Goal: Register for event/course

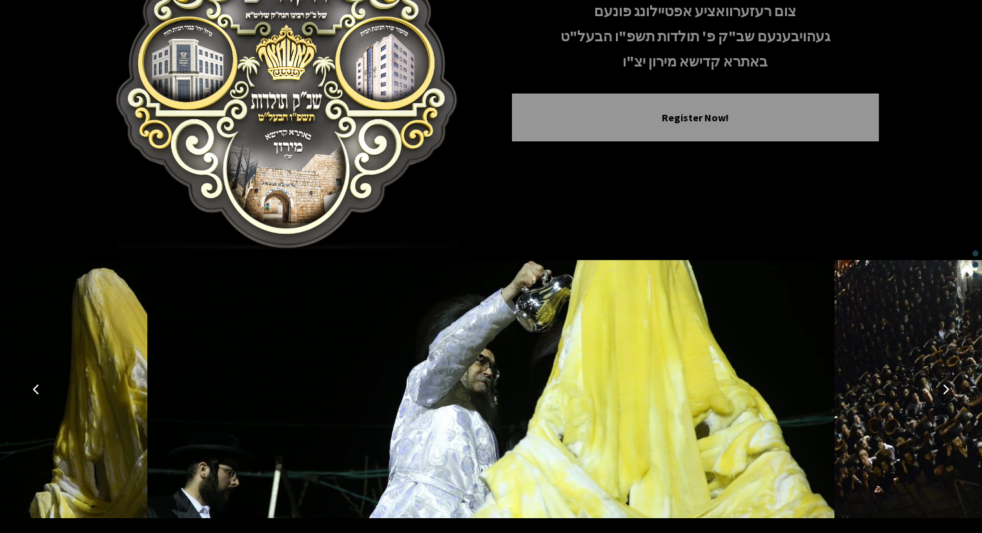
scroll to position [188, 0]
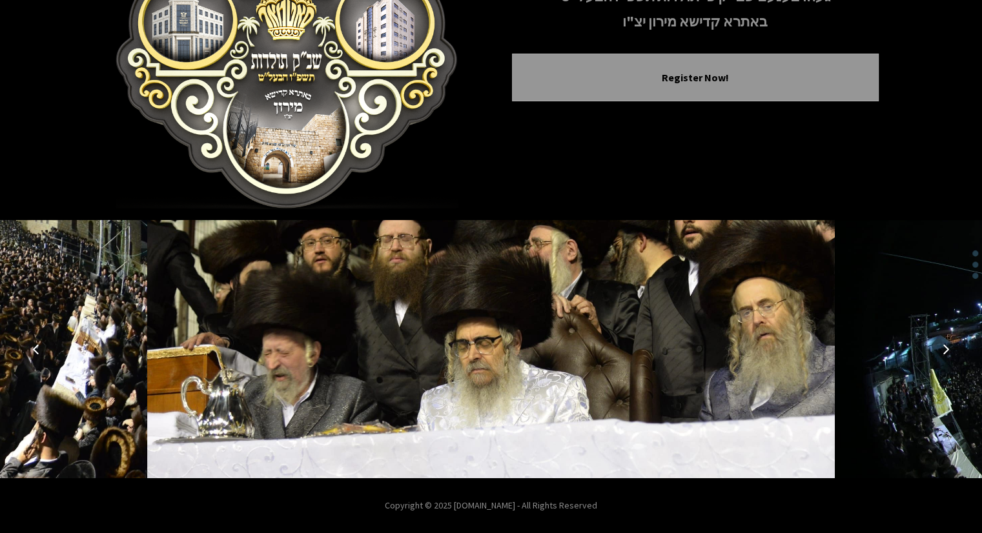
click at [944, 351] on icon "Next image" at bounding box center [946, 349] width 10 height 10
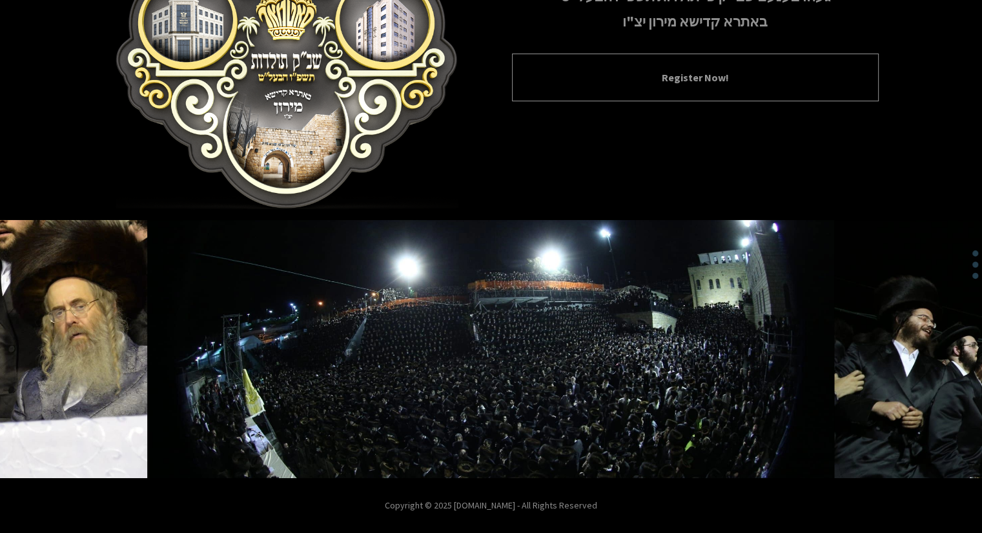
click at [736, 82] on button "Register Now!" at bounding box center [695, 77] width 334 height 15
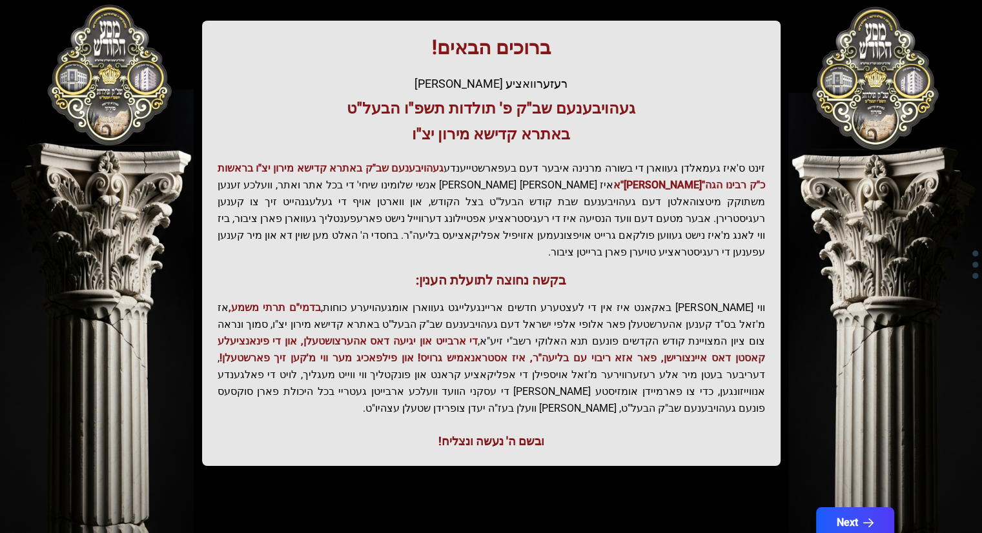
scroll to position [214, 0]
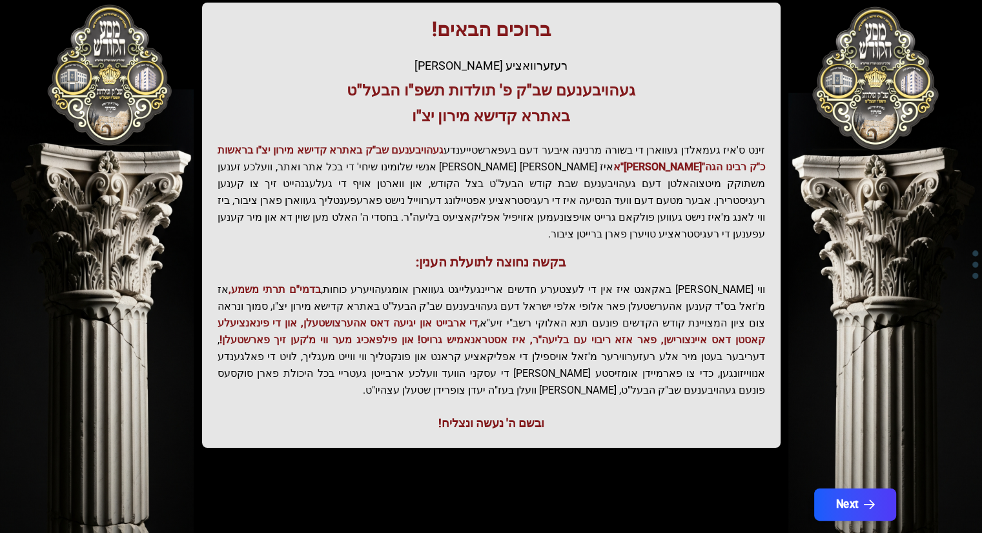
click at [860, 489] on button "Next" at bounding box center [854, 505] width 82 height 32
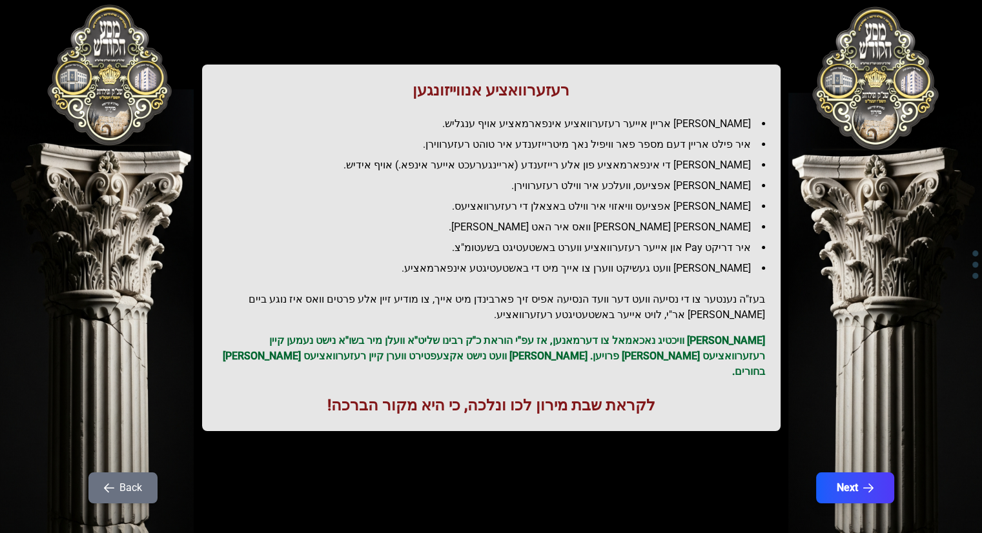
scroll to position [92, 0]
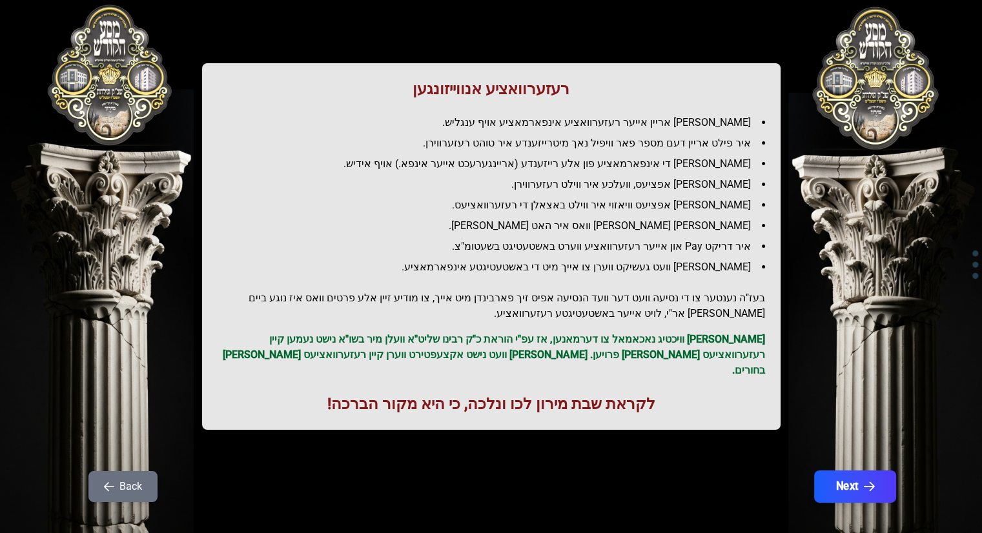
click at [865, 482] on icon "button" at bounding box center [868, 487] width 11 height 11
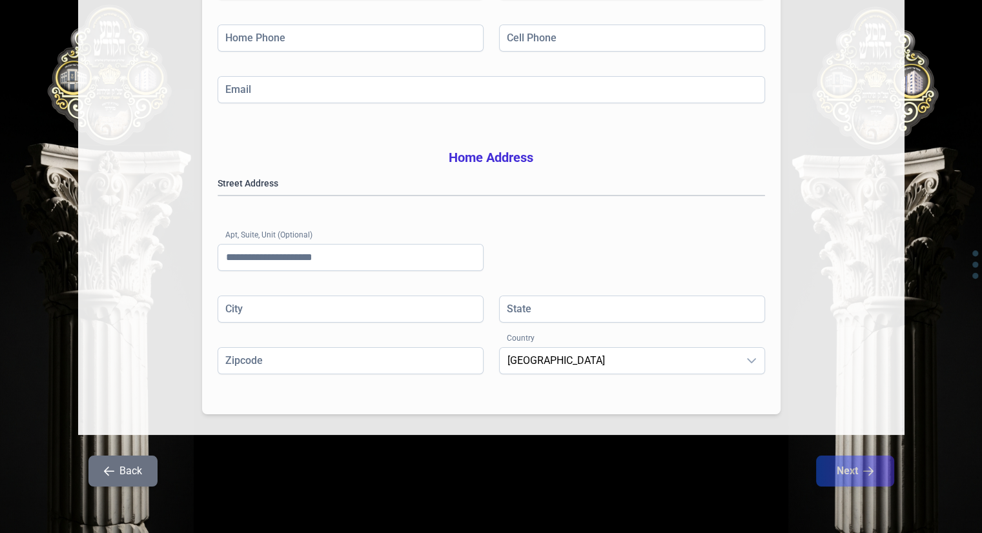
scroll to position [266, 0]
click at [94, 463] on button "Back" at bounding box center [122, 471] width 69 height 31
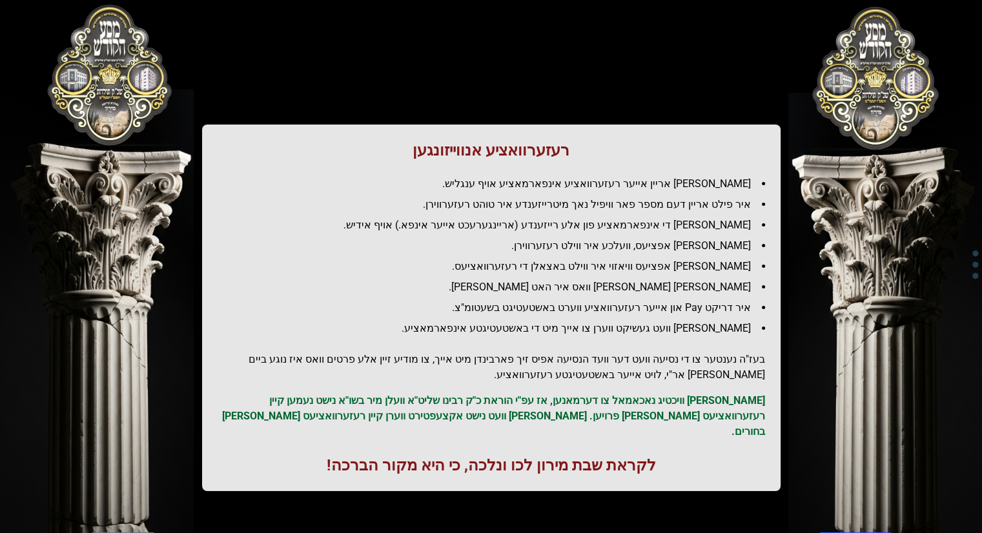
scroll to position [0, 0]
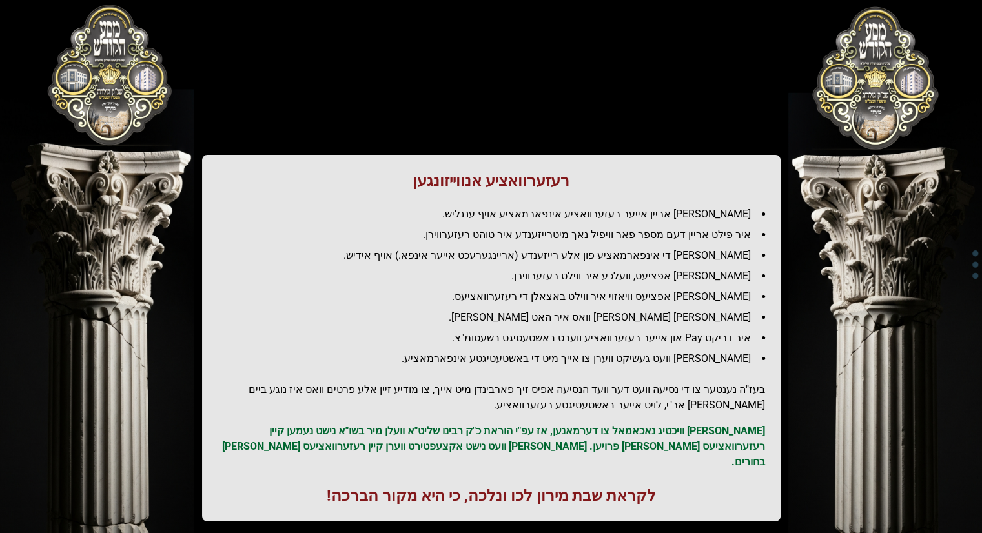
scroll to position [188, 0]
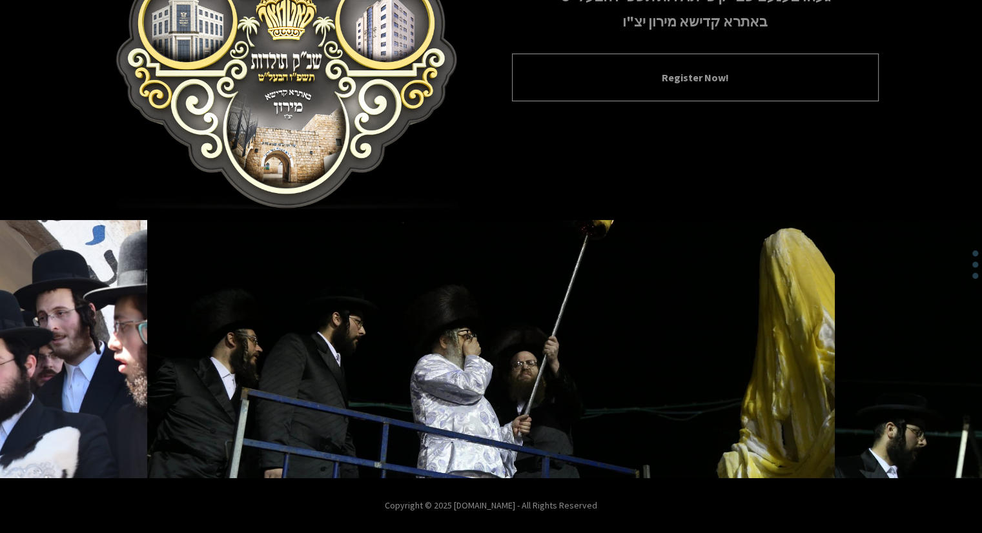
click at [675, 68] on div "Register Now!" at bounding box center [695, 78] width 367 height 48
drag, startPoint x: 675, startPoint y: 68, endPoint x: 673, endPoint y: 76, distance: 7.6
click at [673, 76] on div "Register Now!" at bounding box center [695, 78] width 367 height 48
click at [673, 76] on button "Register Now!" at bounding box center [695, 77] width 334 height 15
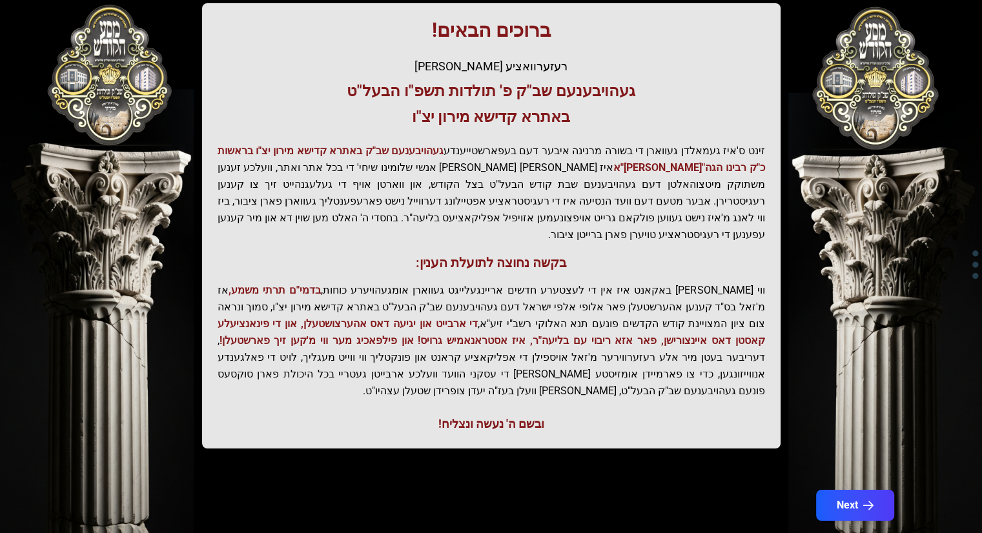
scroll to position [214, 0]
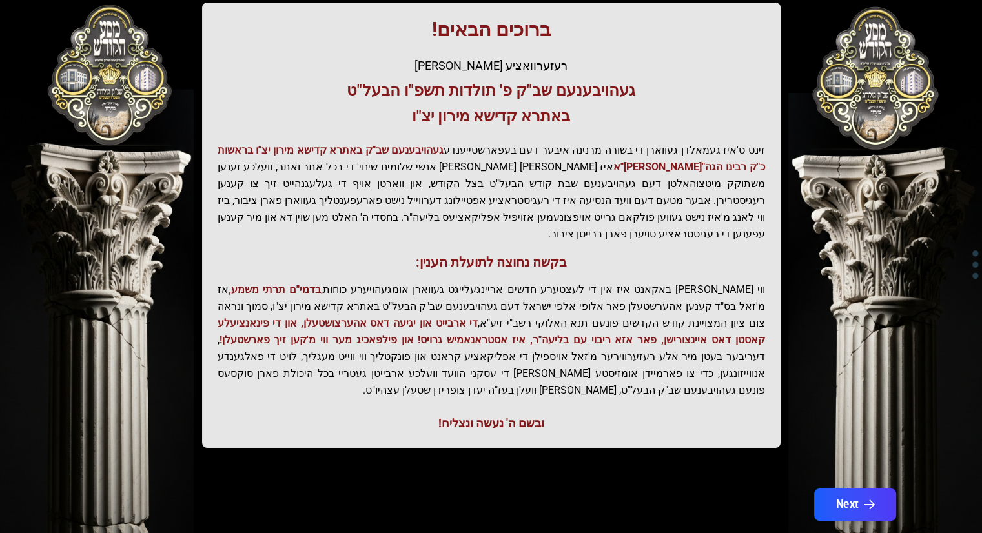
click at [866, 500] on icon "button" at bounding box center [868, 505] width 11 height 11
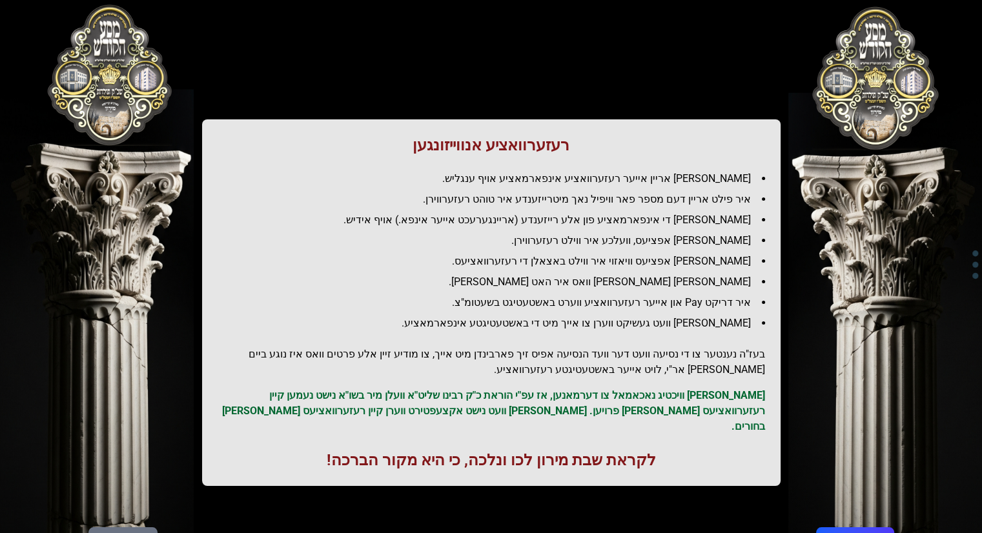
scroll to position [92, 0]
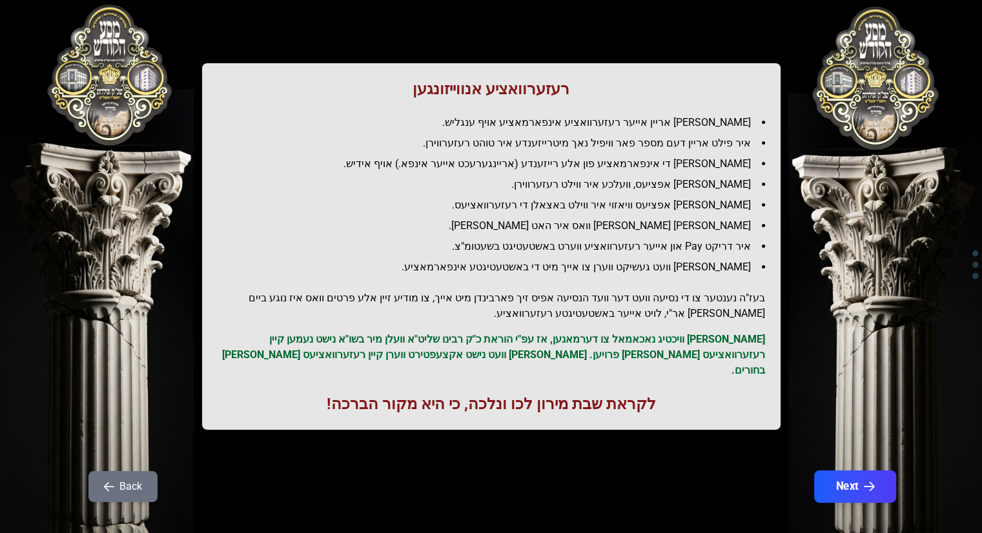
click at [864, 471] on button "Next" at bounding box center [854, 487] width 82 height 32
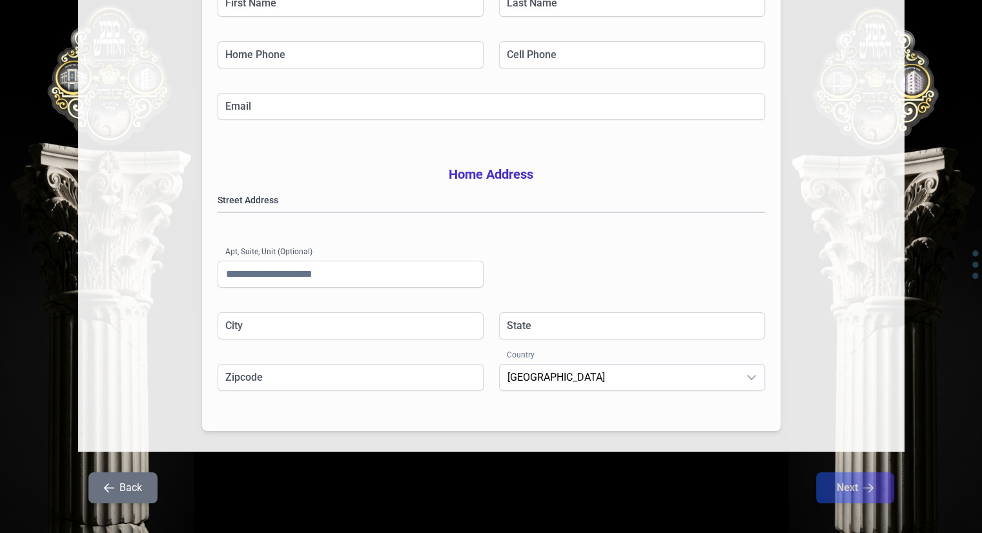
scroll to position [266, 0]
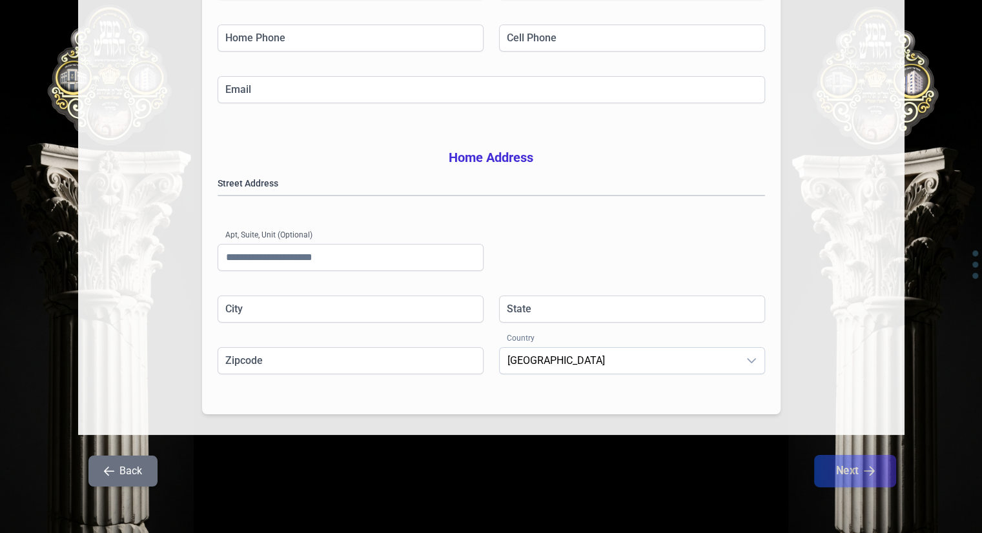
click at [845, 456] on div "Billing / Contact Information First Name Last Name Home Phone Cell Phone Email …" at bounding box center [491, 143] width 826 height 718
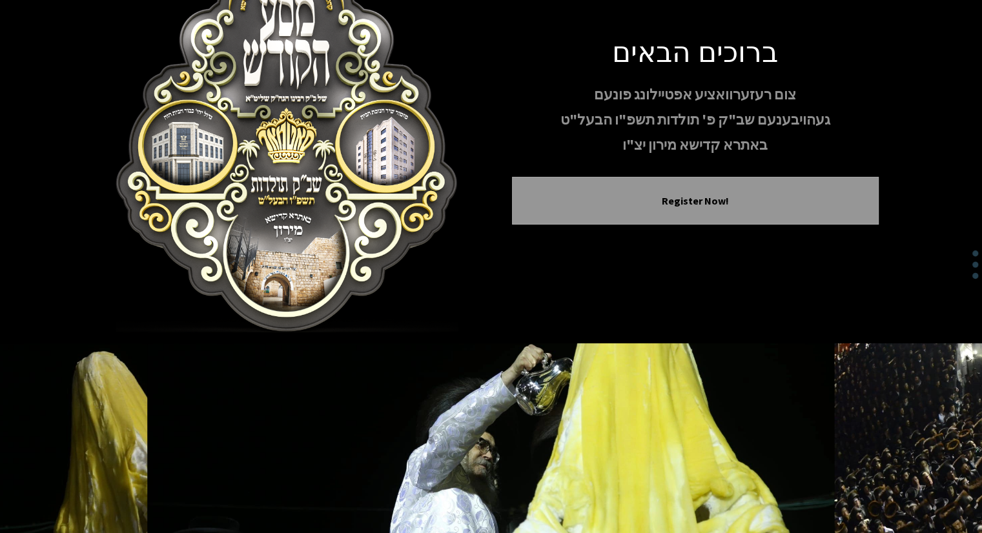
scroll to position [188, 0]
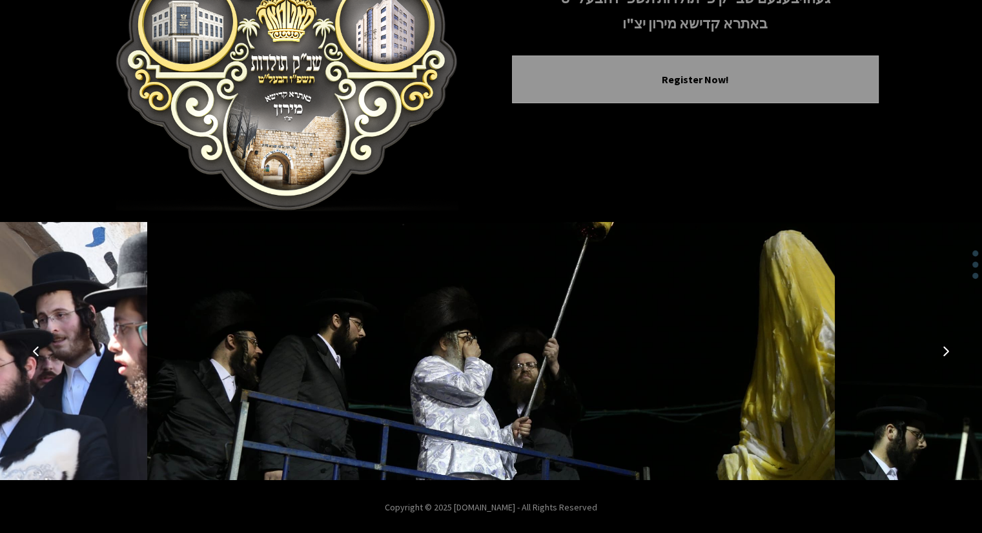
scroll to position [188, 0]
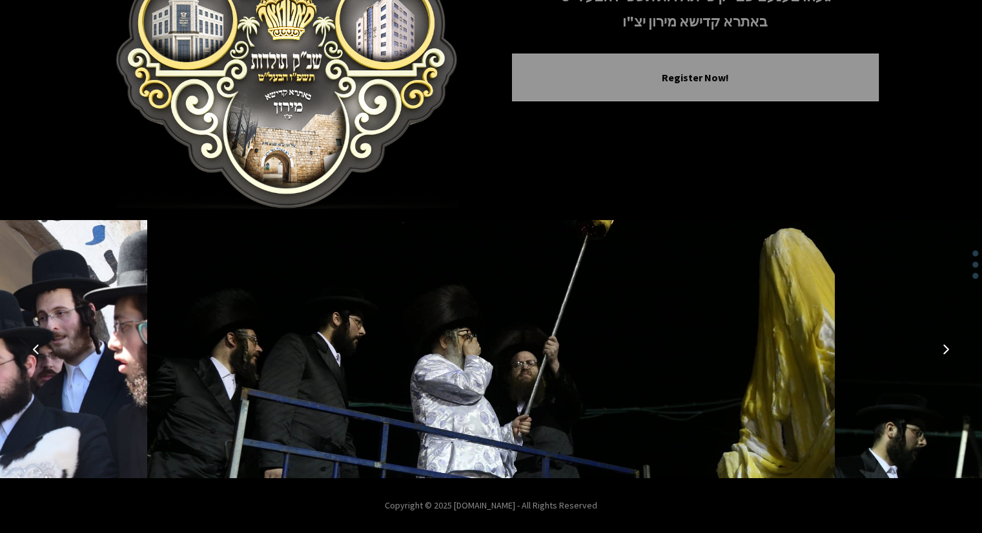
click at [966, 354] on div at bounding box center [491, 349] width 982 height 258
click at [948, 351] on icon "Next image" at bounding box center [946, 349] width 10 height 10
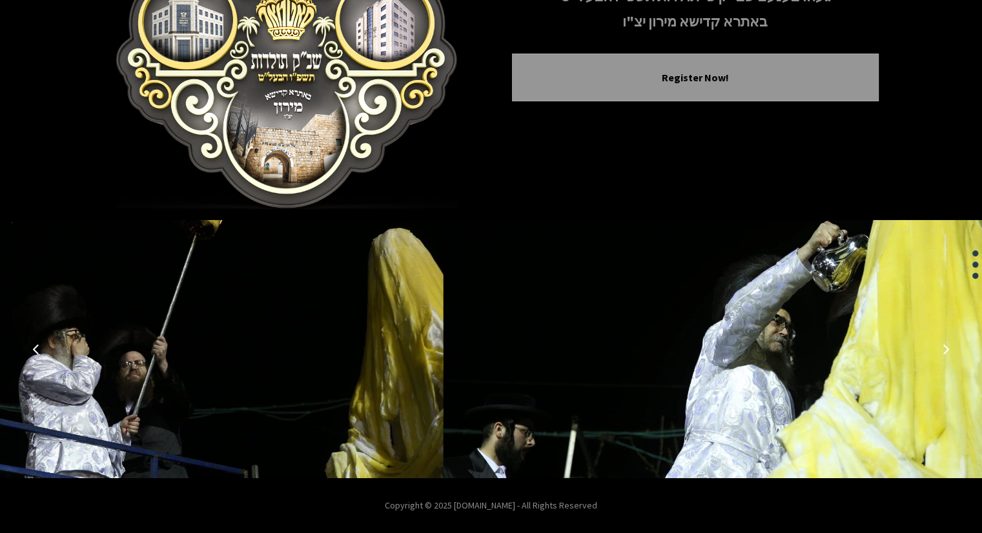
click at [948, 351] on icon "Next image" at bounding box center [946, 349] width 10 height 10
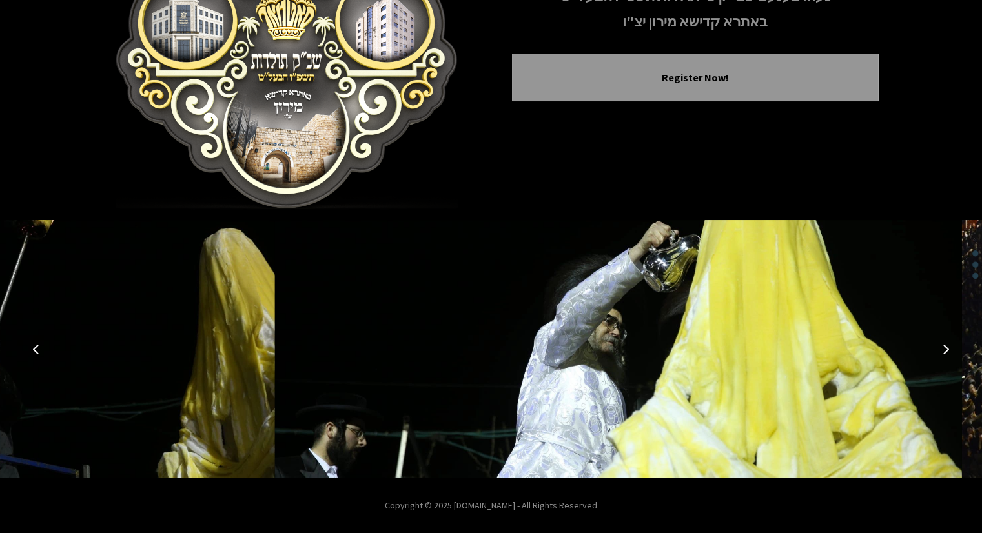
click at [948, 351] on icon "Next image" at bounding box center [946, 349] width 10 height 10
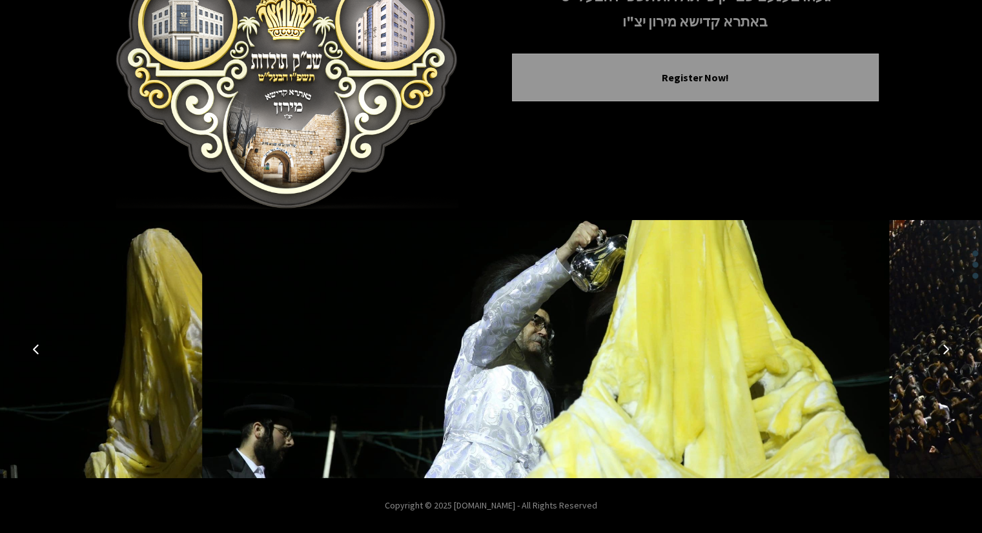
click at [948, 351] on icon "Next image" at bounding box center [946, 349] width 10 height 10
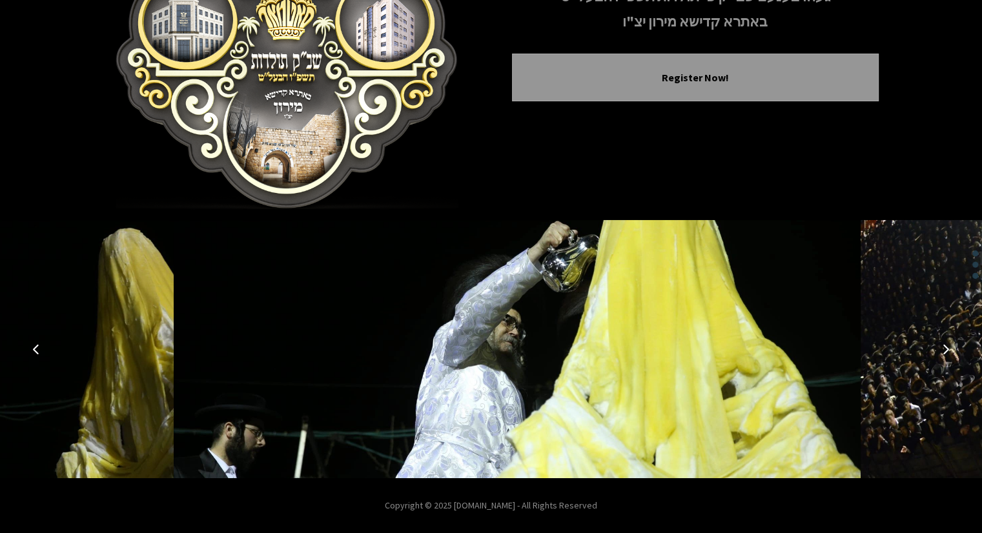
click at [947, 351] on icon "Next image" at bounding box center [946, 349] width 10 height 10
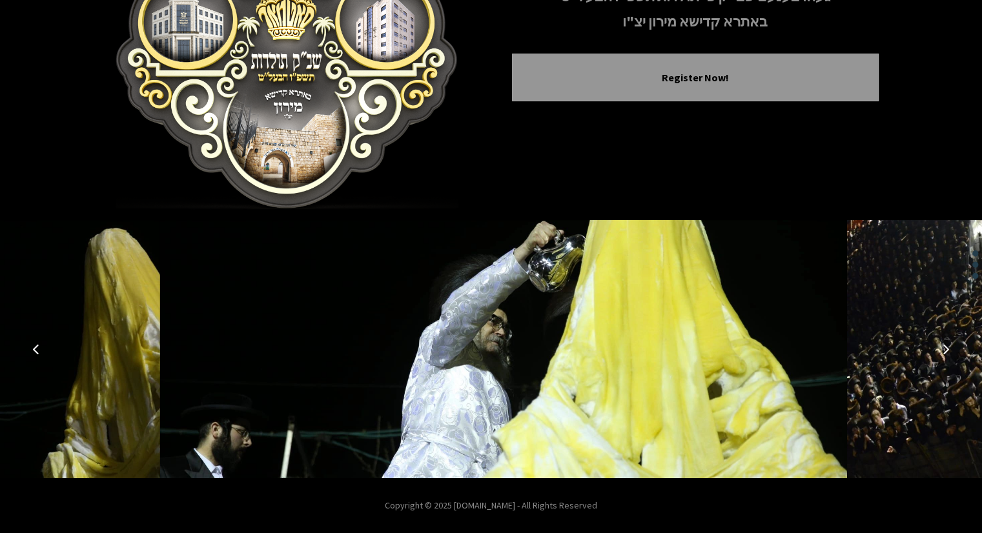
click at [946, 351] on icon "Next image" at bounding box center [946, 349] width 10 height 10
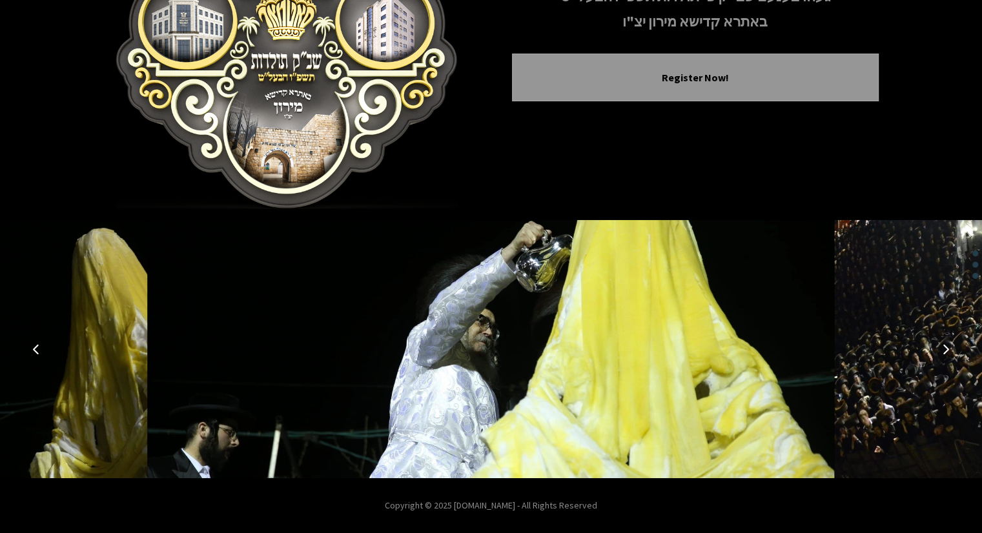
click at [946, 351] on icon "Next image" at bounding box center [946, 349] width 10 height 10
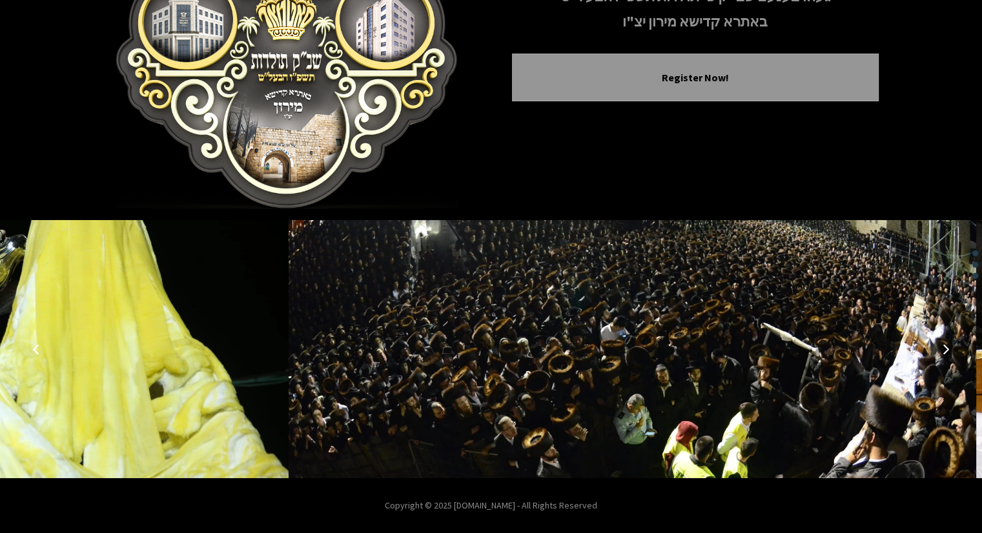
click at [943, 348] on icon "Next image" at bounding box center [946, 349] width 10 height 10
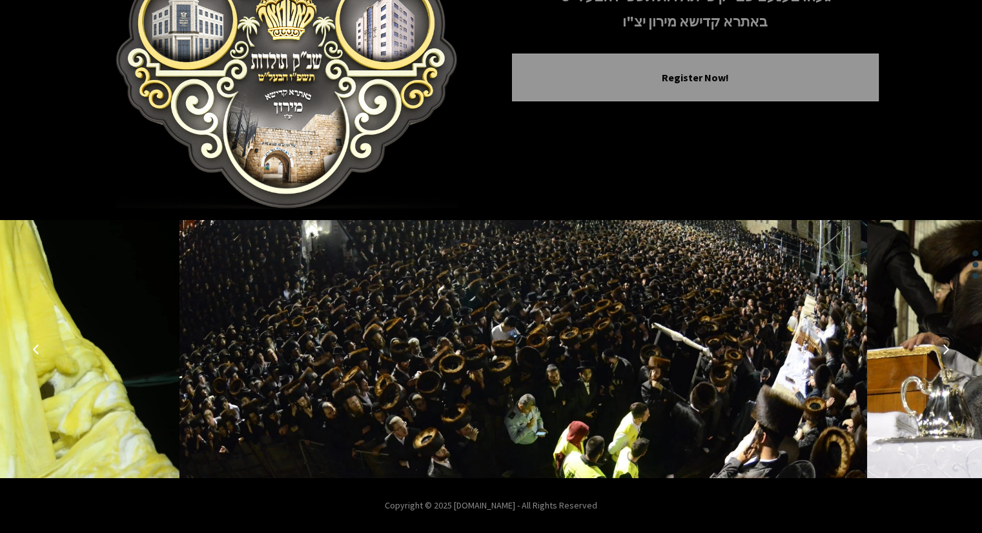
click at [943, 348] on icon "Next image" at bounding box center [946, 349] width 10 height 10
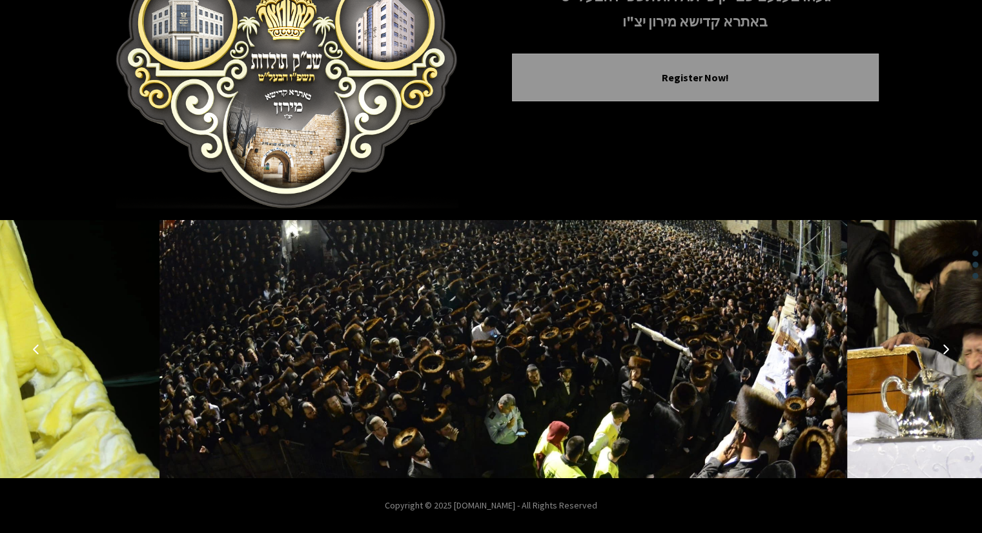
click at [943, 348] on icon "Next image" at bounding box center [946, 349] width 10 height 10
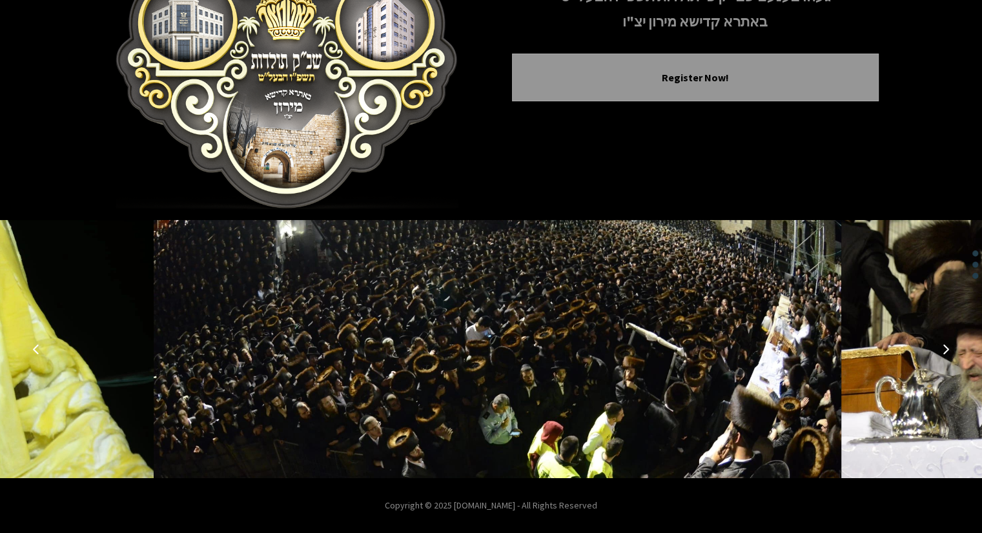
click at [943, 348] on icon "Next image" at bounding box center [946, 349] width 10 height 10
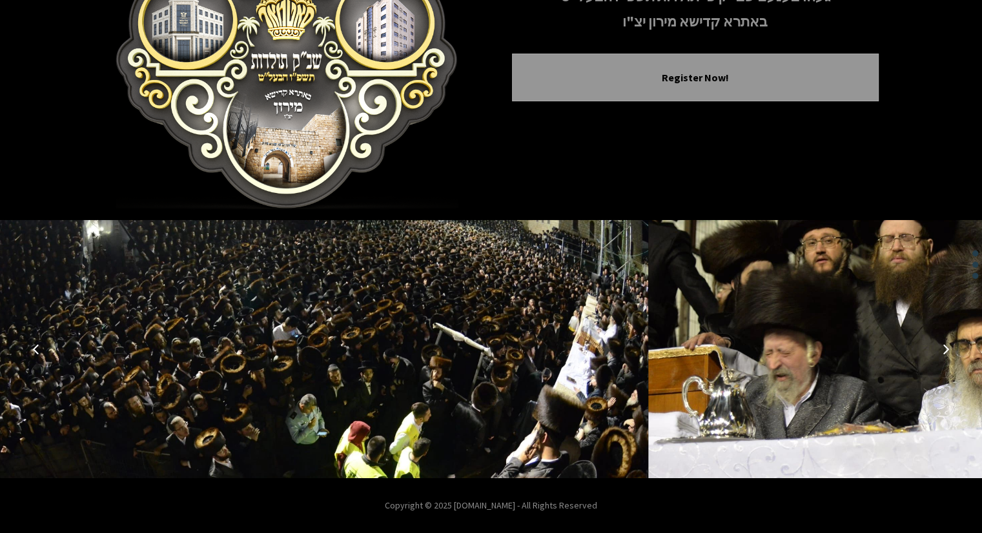
click at [943, 348] on icon "Next image" at bounding box center [946, 349] width 10 height 10
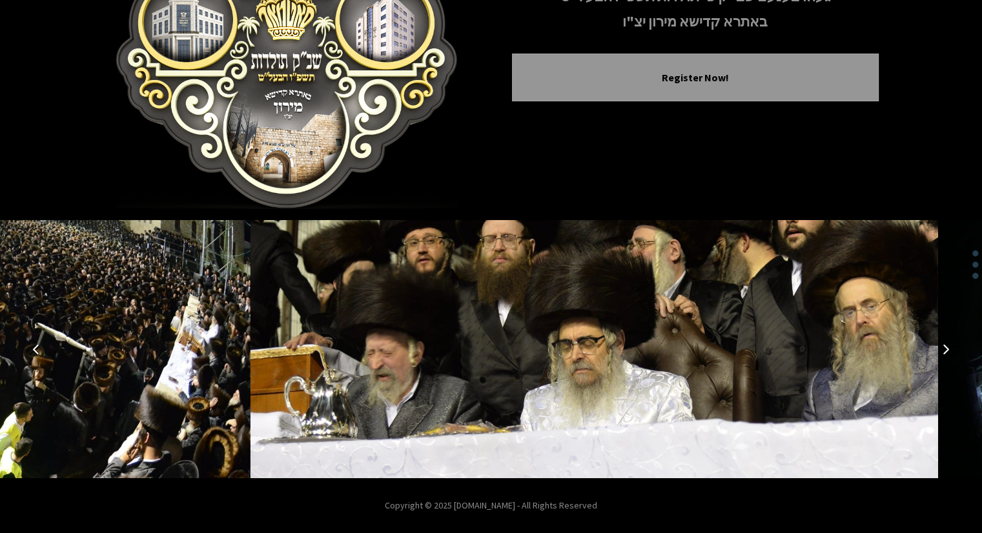
click at [943, 348] on icon "Next image" at bounding box center [946, 349] width 10 height 10
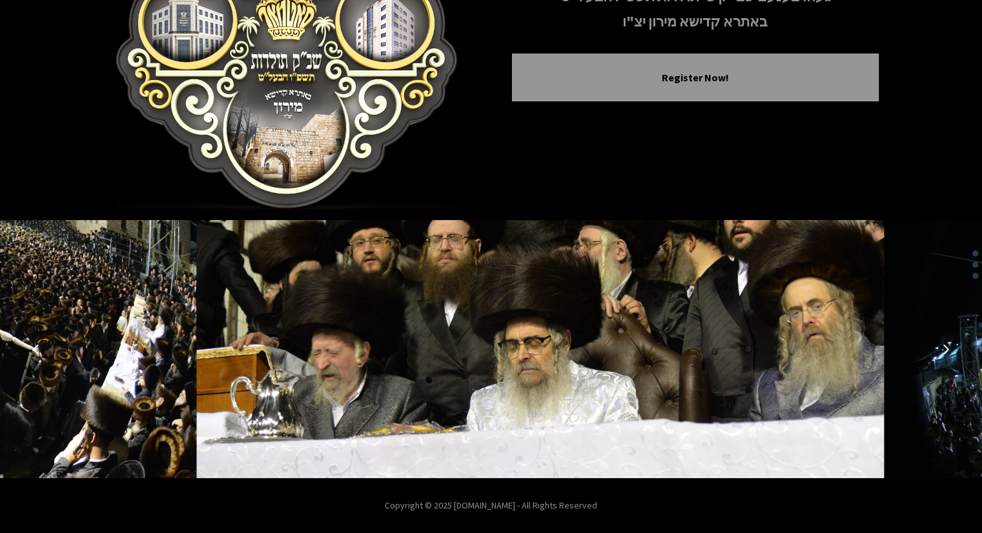
click at [943, 348] on icon "Next image" at bounding box center [946, 349] width 10 height 10
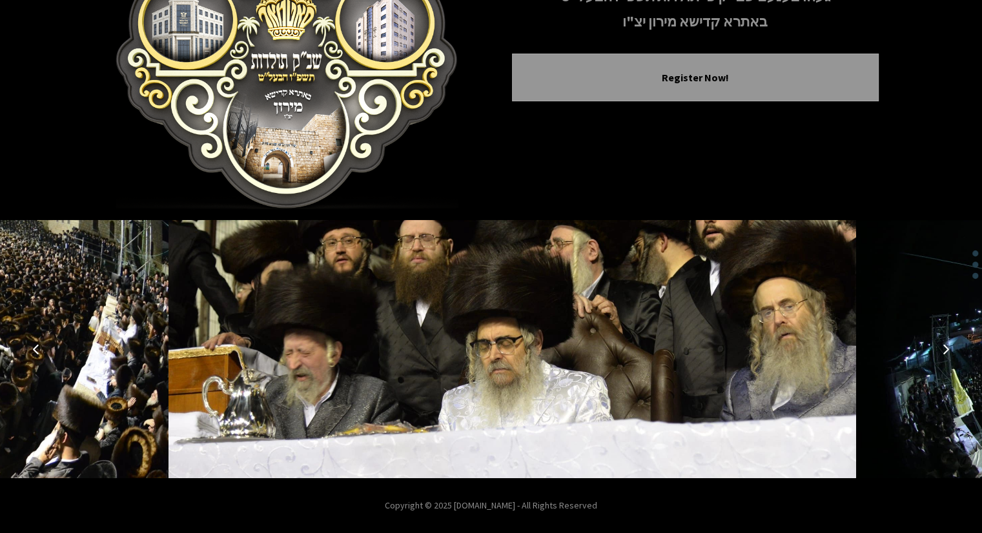
click at [943, 348] on icon "Next image" at bounding box center [946, 349] width 10 height 10
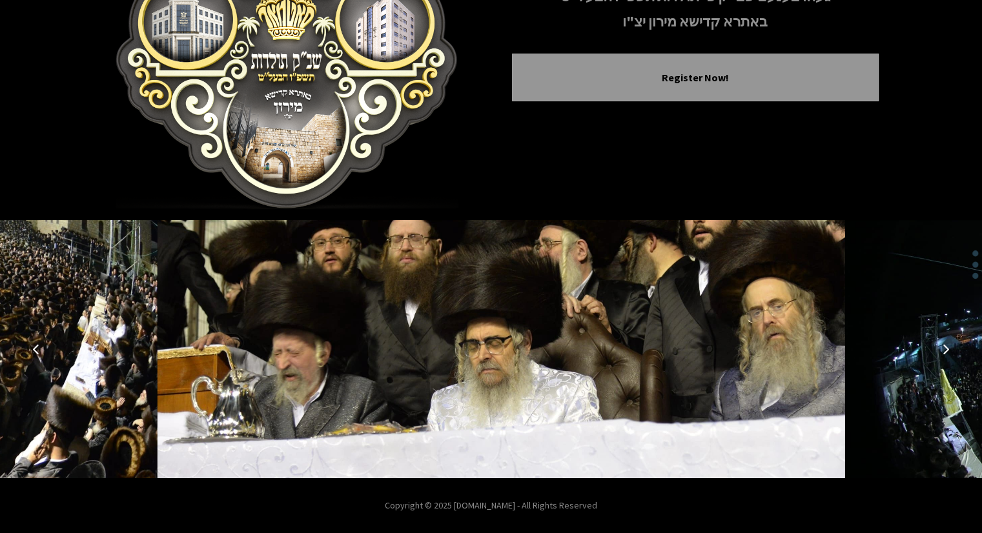
click at [942, 349] on icon "Next image" at bounding box center [946, 349] width 10 height 10
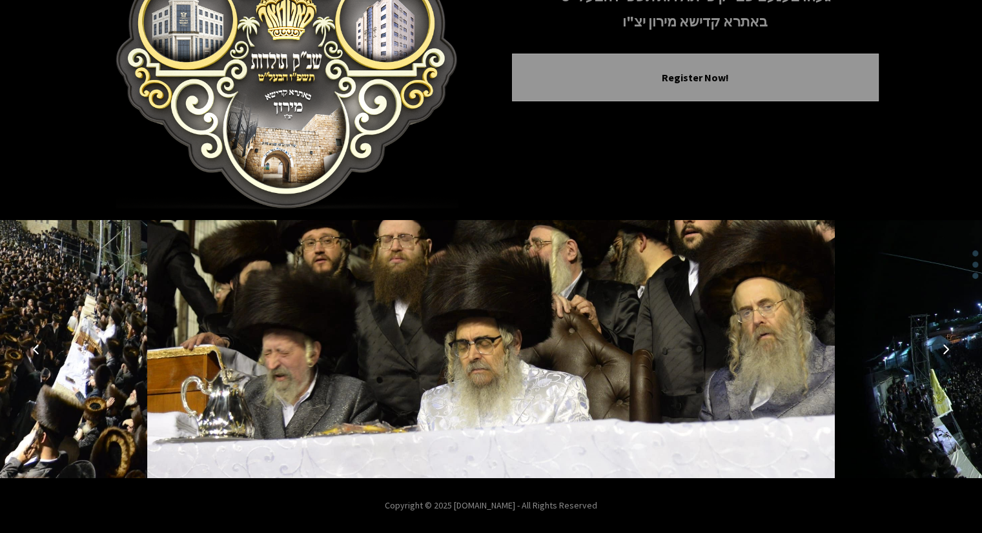
click at [941, 349] on icon "Next image" at bounding box center [946, 349] width 10 height 10
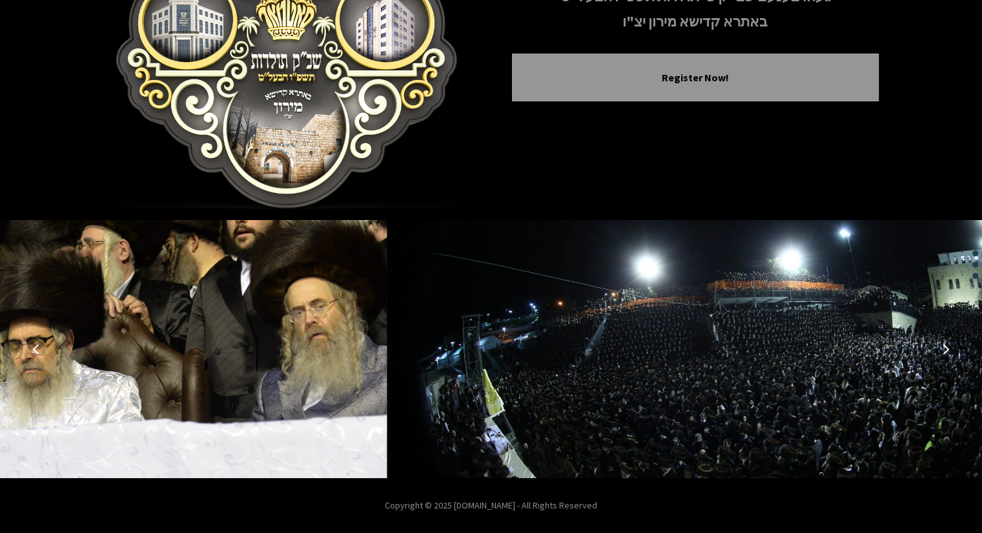
click at [941, 349] on icon "Next image" at bounding box center [946, 349] width 10 height 10
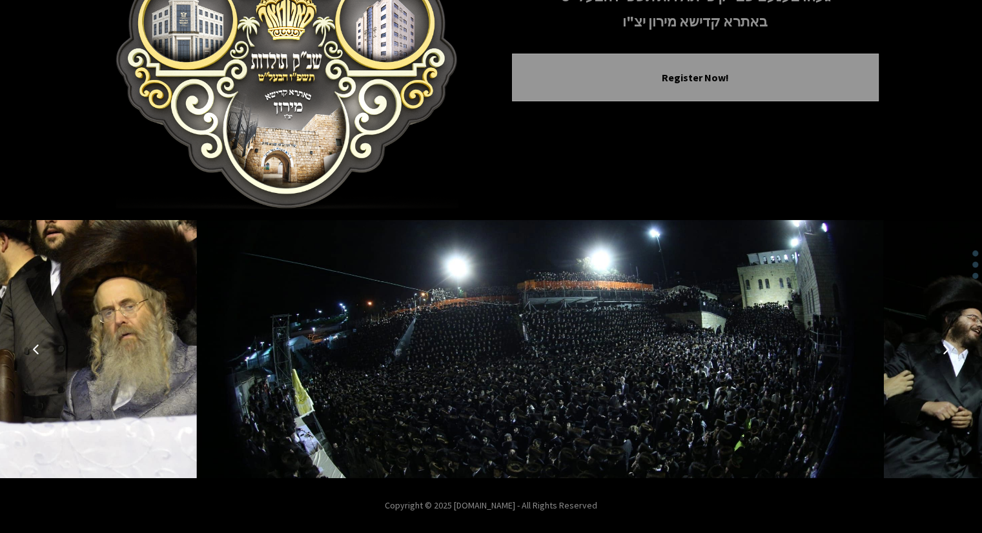
click at [940, 349] on button "Next image" at bounding box center [945, 349] width 31 height 31
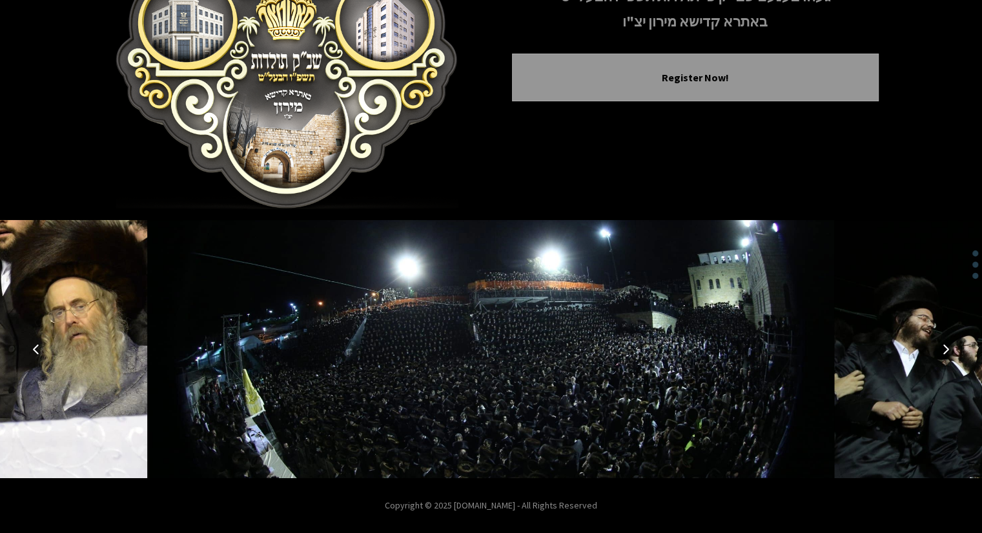
click at [948, 349] on icon "Next image" at bounding box center [946, 349] width 10 height 10
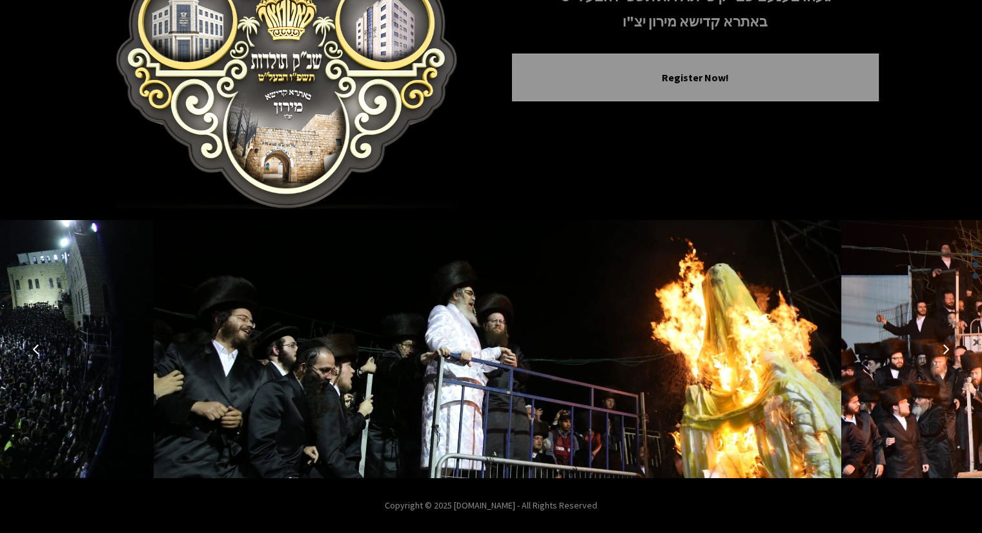
click at [948, 349] on icon "Next image" at bounding box center [946, 349] width 10 height 10
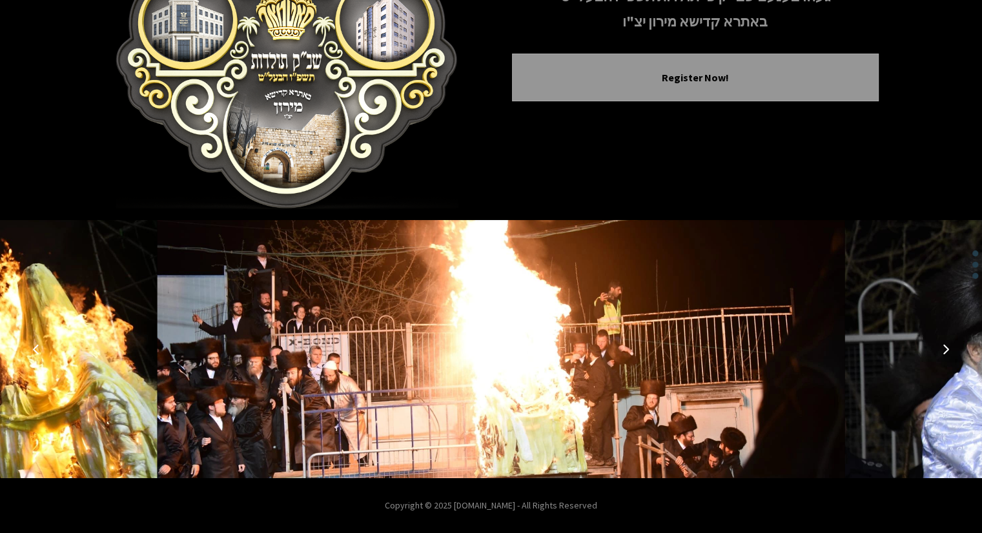
click at [944, 347] on icon "Next image" at bounding box center [946, 349] width 10 height 10
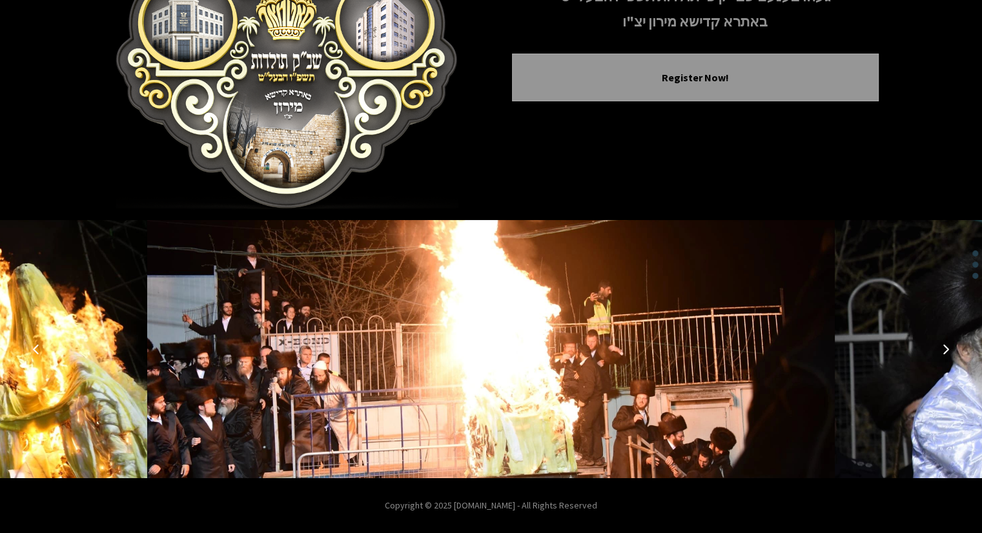
click at [944, 347] on icon "Next image" at bounding box center [946, 349] width 10 height 10
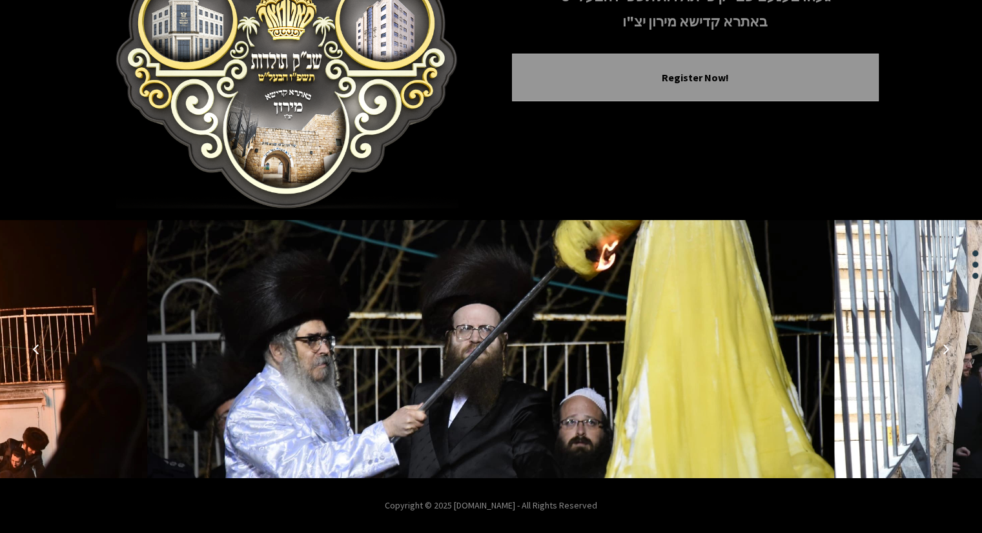
click at [941, 347] on icon "Next image" at bounding box center [946, 349] width 10 height 10
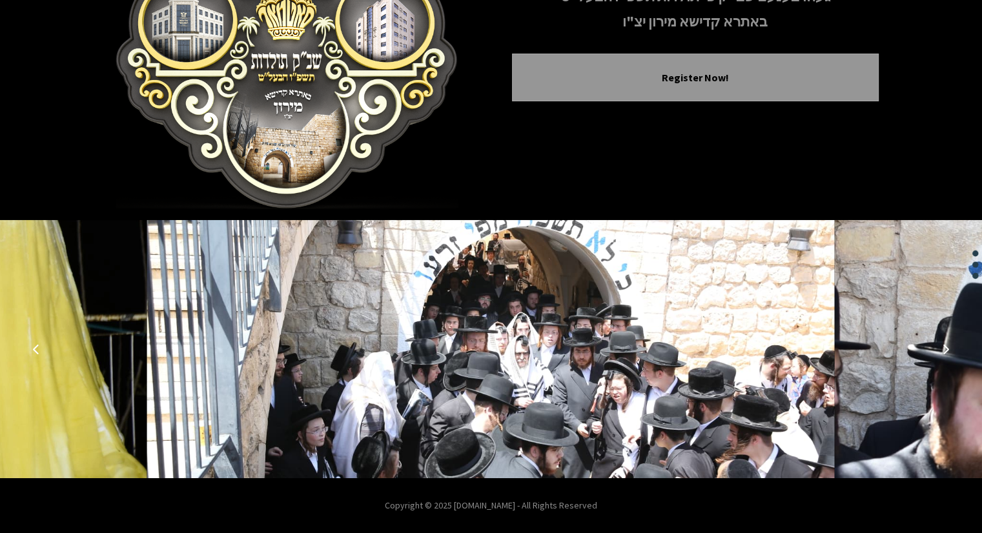
click at [941, 347] on icon "Next image" at bounding box center [946, 349] width 10 height 10
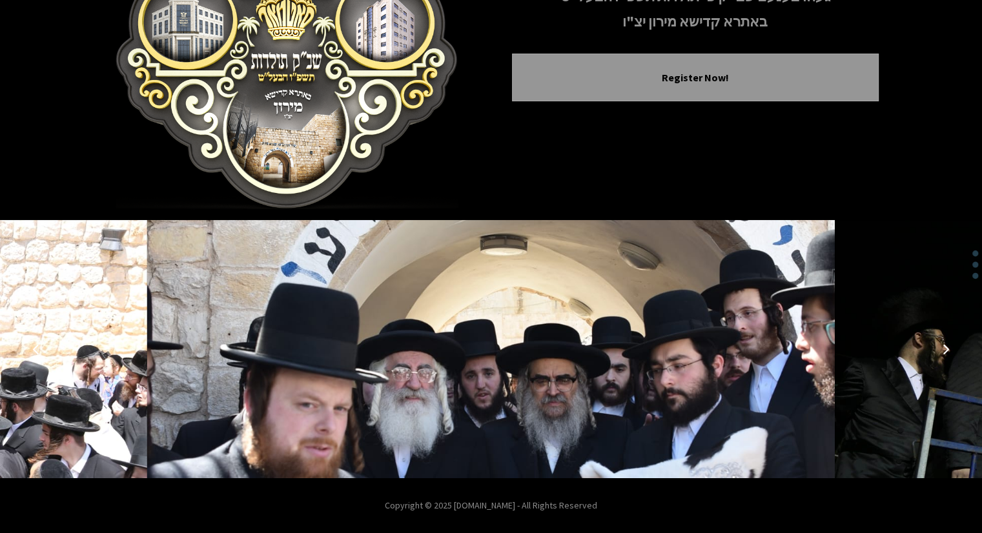
click at [941, 347] on icon "Next image" at bounding box center [946, 349] width 10 height 10
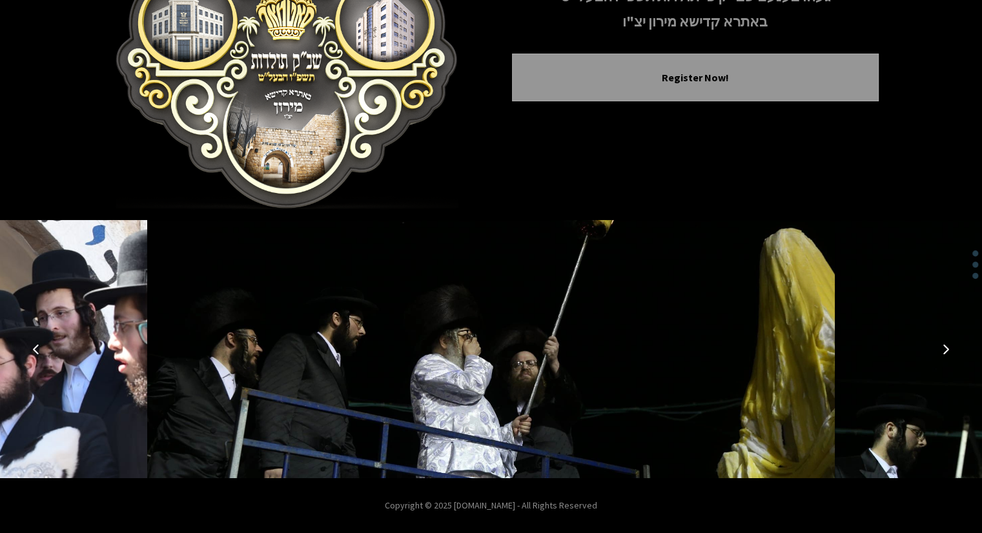
click at [940, 349] on button "Next image" at bounding box center [945, 349] width 31 height 31
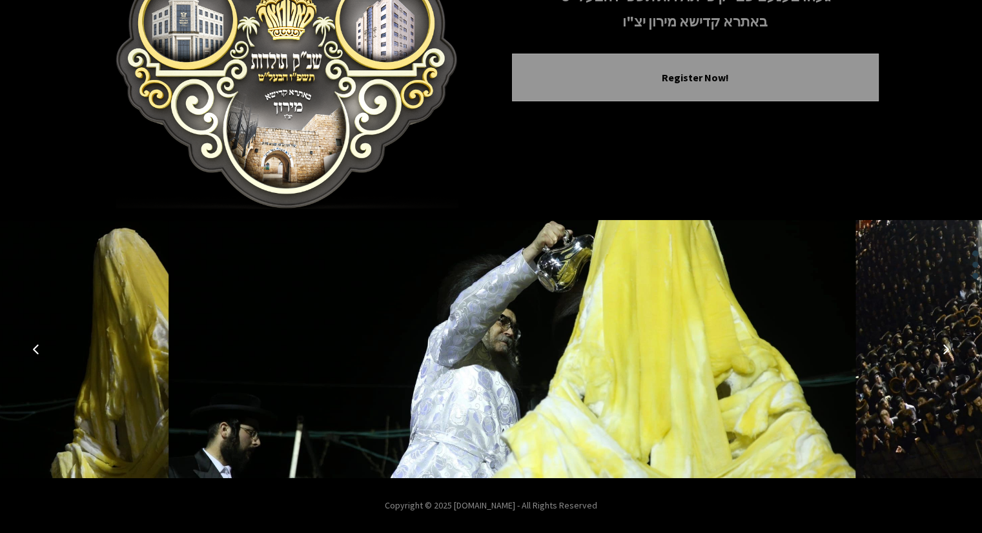
click at [938, 349] on button "Next image" at bounding box center [945, 349] width 31 height 31
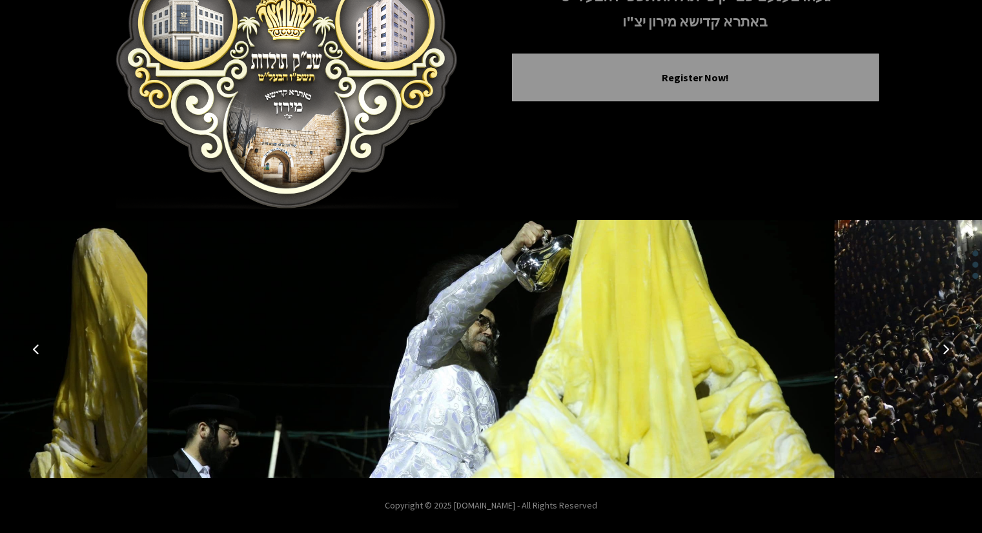
click at [938, 349] on button "Next image" at bounding box center [945, 349] width 31 height 31
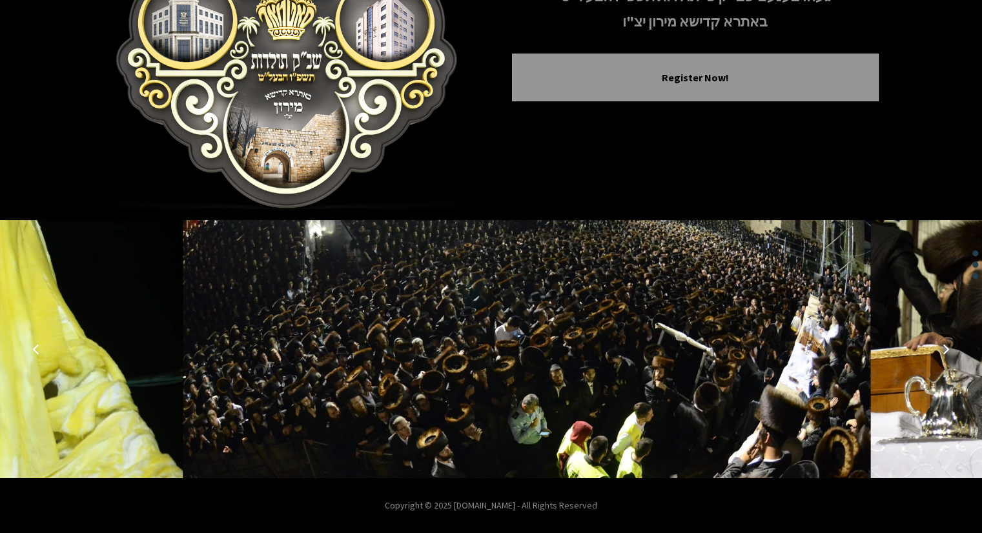
click at [938, 349] on button "Next image" at bounding box center [945, 349] width 31 height 31
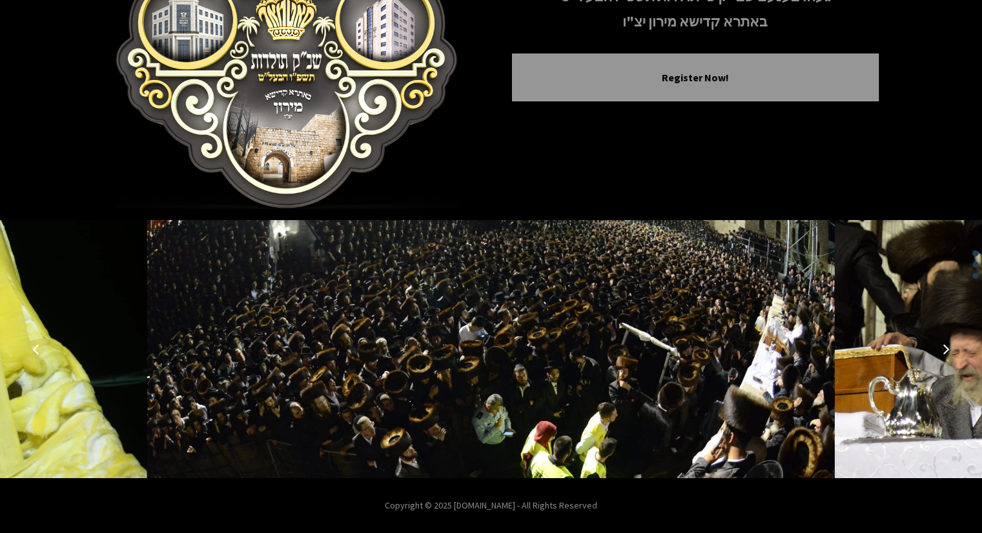
click at [930, 347] on button "Next image" at bounding box center [945, 349] width 31 height 31
